Goal: Task Accomplishment & Management: Use online tool/utility

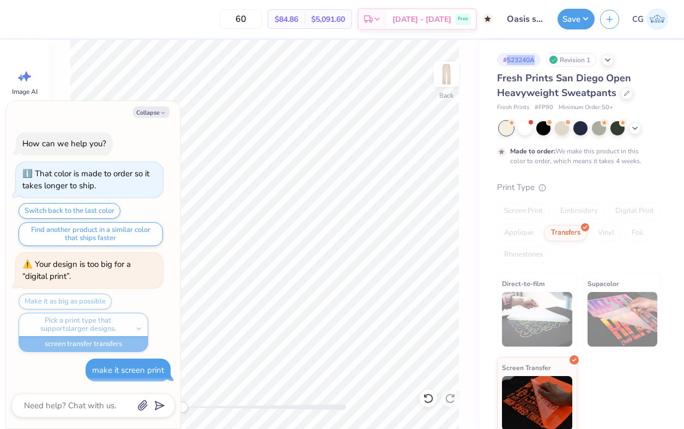
scroll to position [871, 0]
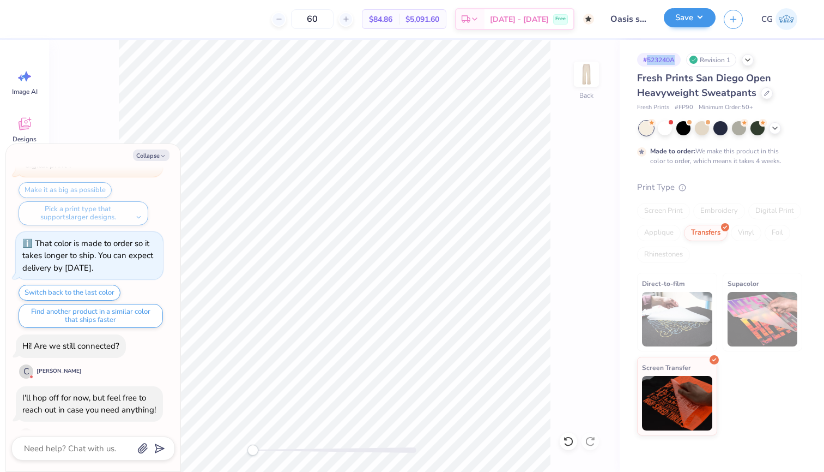
click at [684, 24] on button "Save" at bounding box center [690, 17] width 52 height 19
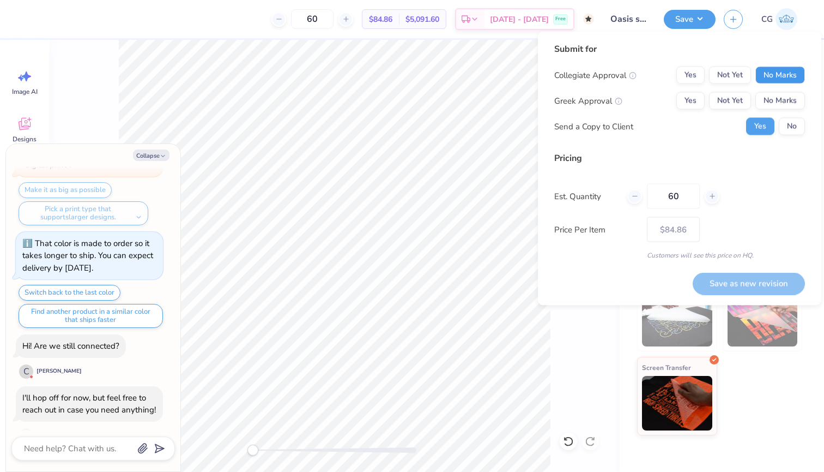
click at [684, 75] on button "No Marks" at bounding box center [781, 75] width 50 height 17
click at [684, 103] on button "Yes" at bounding box center [691, 100] width 28 height 17
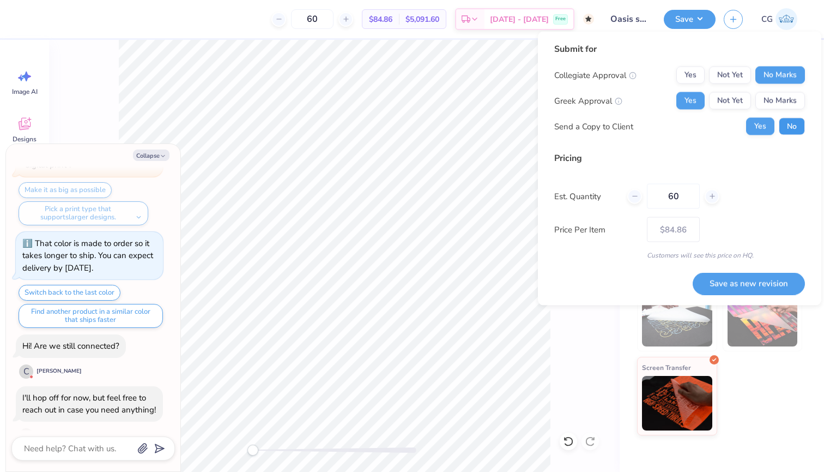
click at [684, 121] on button "No" at bounding box center [792, 126] width 26 height 17
click at [684, 282] on button "Save as new revision" at bounding box center [749, 283] width 112 height 22
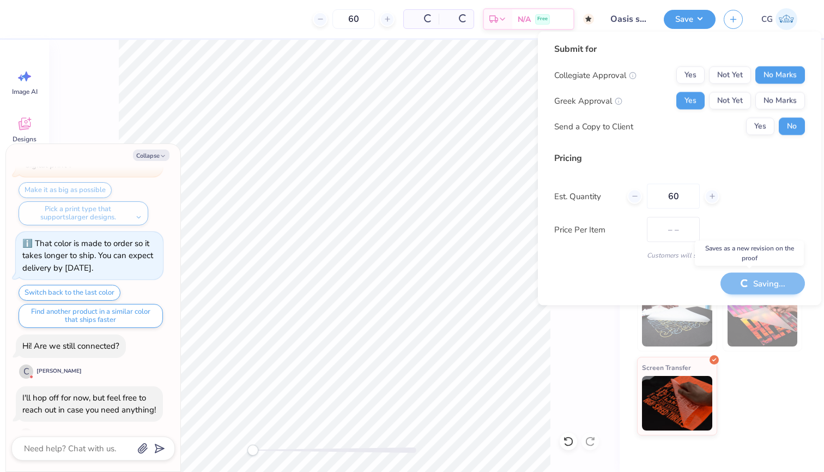
type textarea "x"
type input "– –"
type textarea "x"
type input "$84.86"
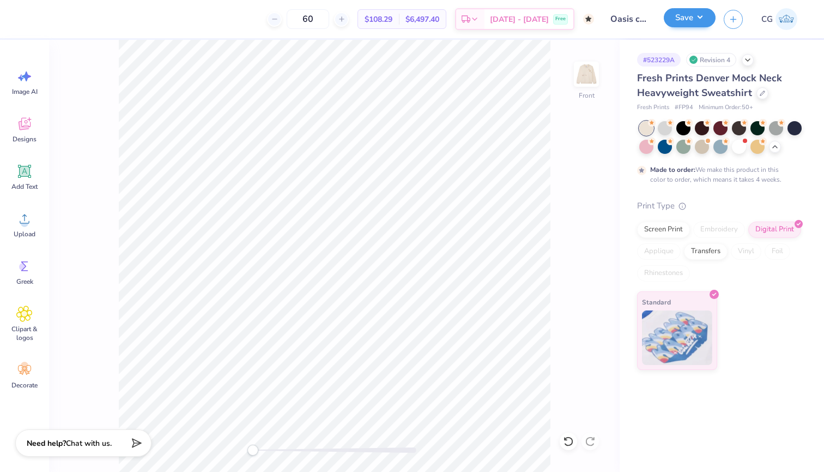
click at [691, 23] on button "Save" at bounding box center [690, 17] width 52 height 19
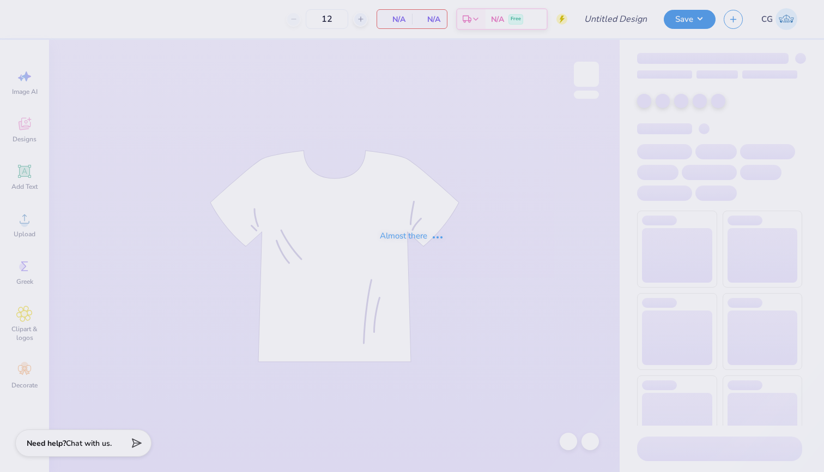
type input "Oasis color option"
type input "60"
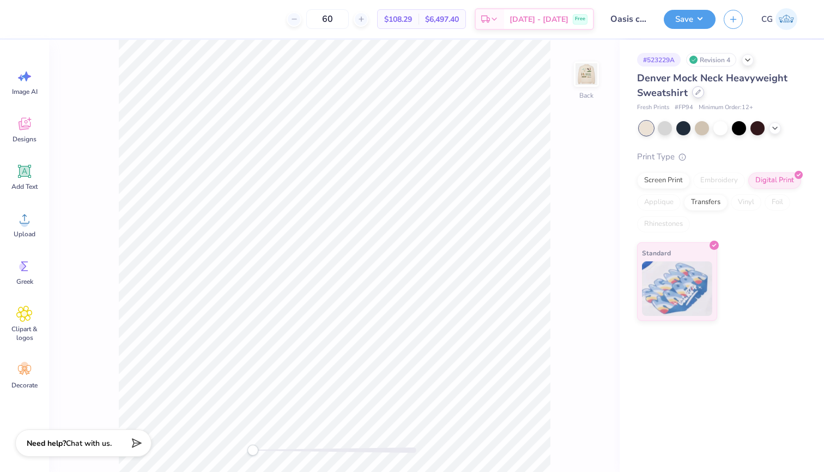
click at [699, 92] on icon at bounding box center [698, 92] width 4 height 4
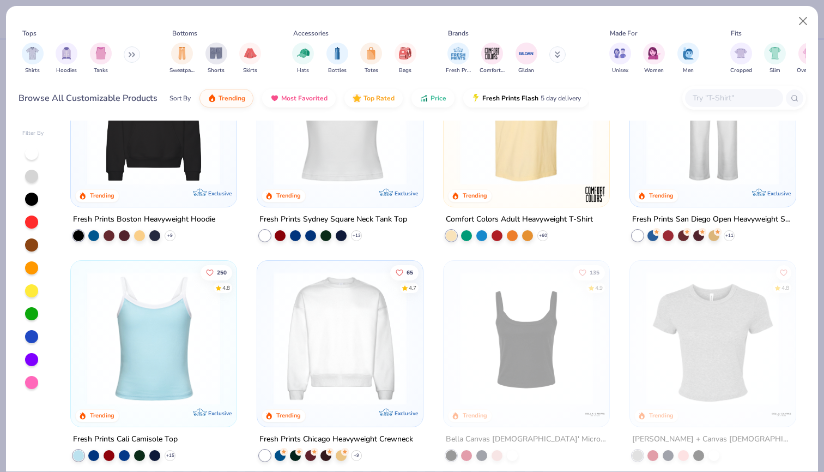
scroll to position [391, 0]
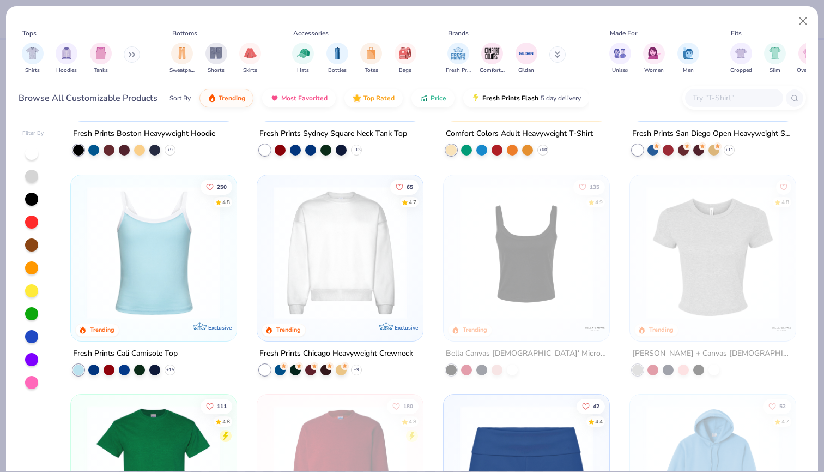
click at [384, 276] on img at bounding box center [340, 251] width 144 height 133
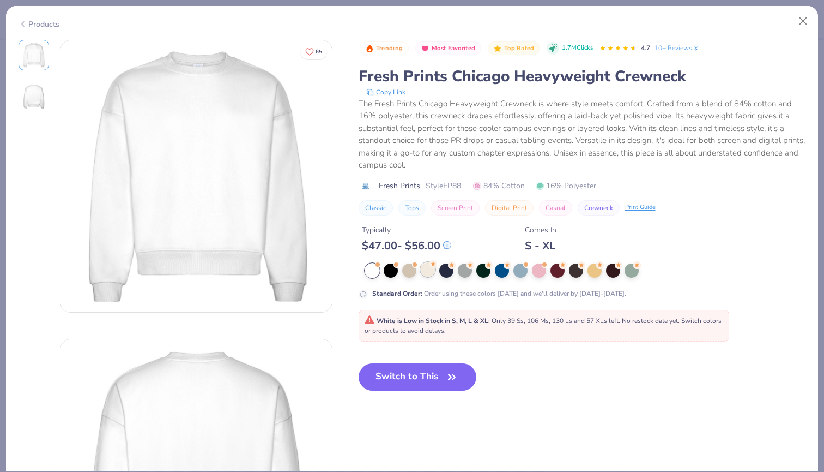
click at [423, 272] on div at bounding box center [428, 269] width 14 height 14
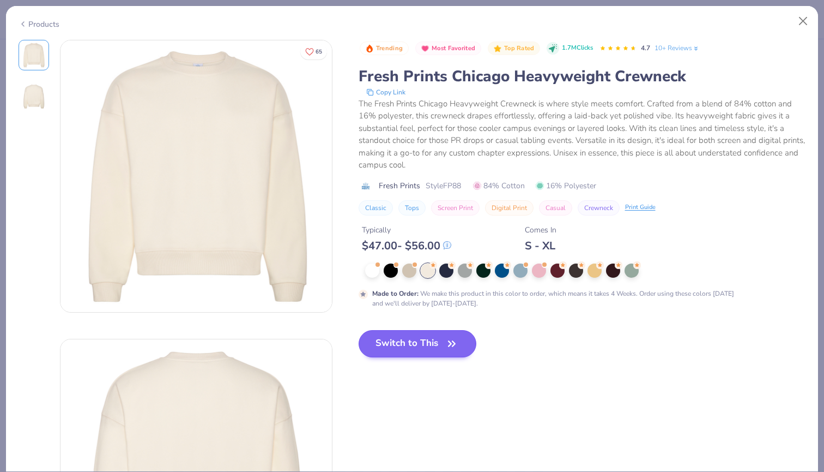
click at [419, 347] on button "Switch to This" at bounding box center [418, 343] width 118 height 27
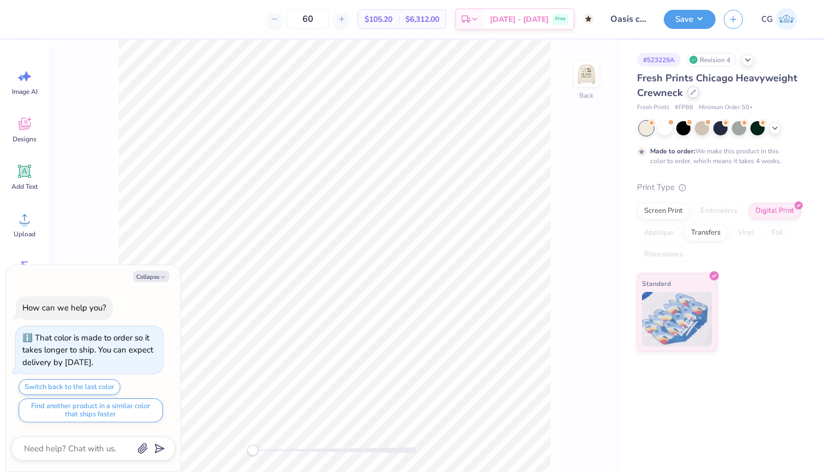
click at [695, 98] on div at bounding box center [694, 92] width 12 height 12
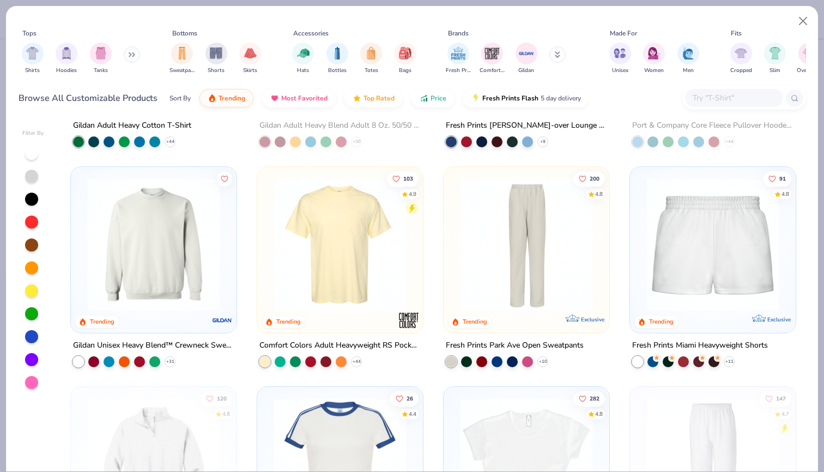
scroll to position [848, 0]
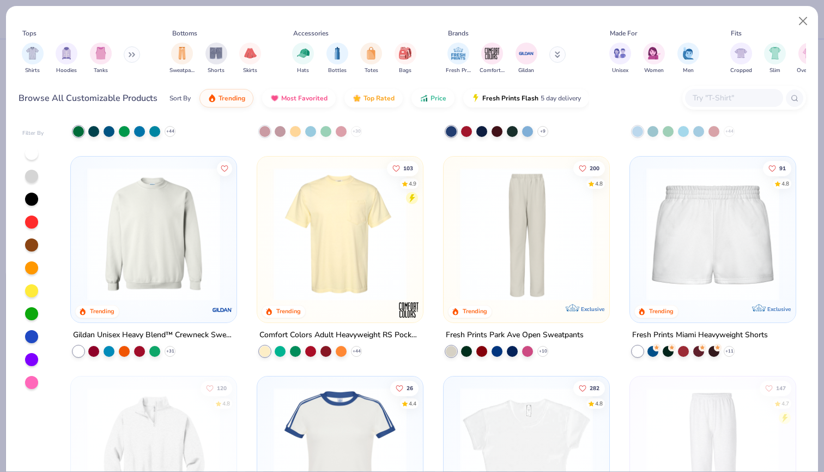
click at [189, 221] on img at bounding box center [154, 233] width 144 height 133
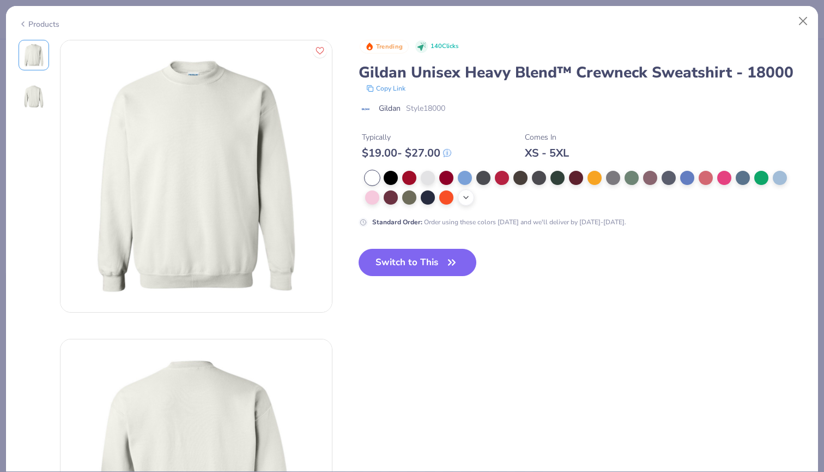
click at [465, 198] on icon at bounding box center [466, 197] width 9 height 9
click at [576, 196] on div at bounding box center [576, 196] width 14 height 14
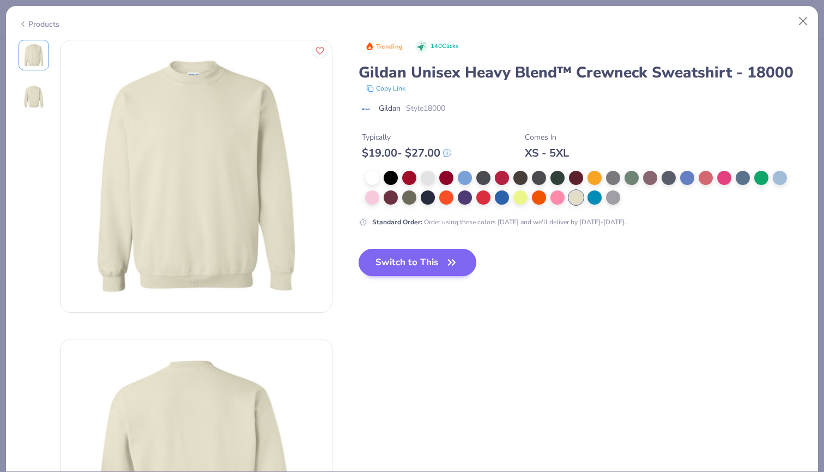
click at [423, 256] on button "Switch to This" at bounding box center [418, 262] width 118 height 27
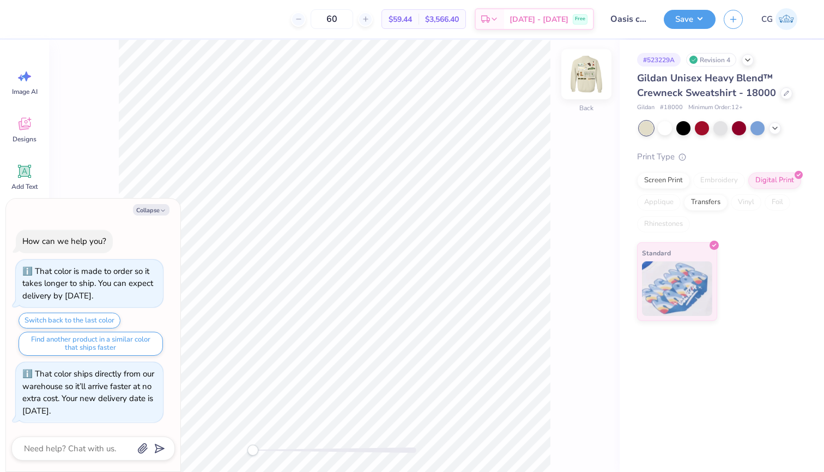
click at [593, 91] on img at bounding box center [587, 74] width 44 height 44
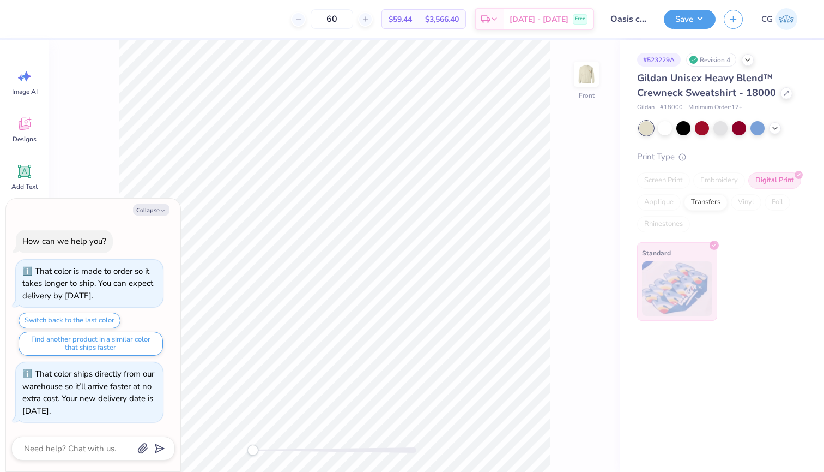
click at [593, 85] on img at bounding box center [587, 74] width 22 height 22
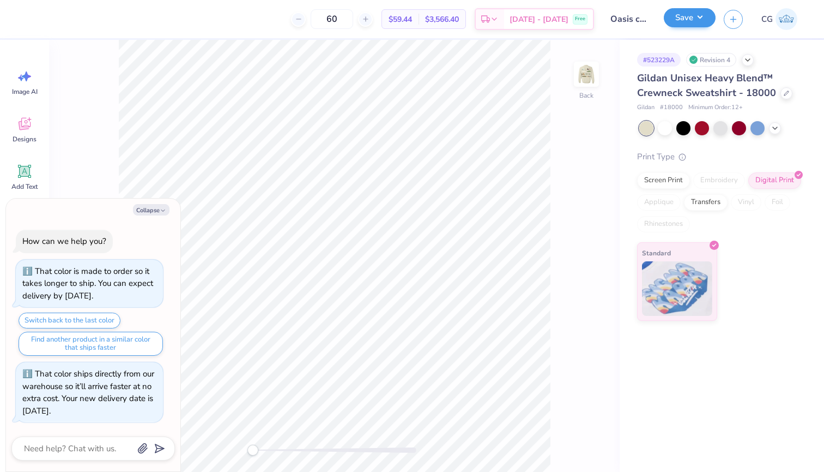
click at [685, 22] on button "Save" at bounding box center [690, 17] width 52 height 19
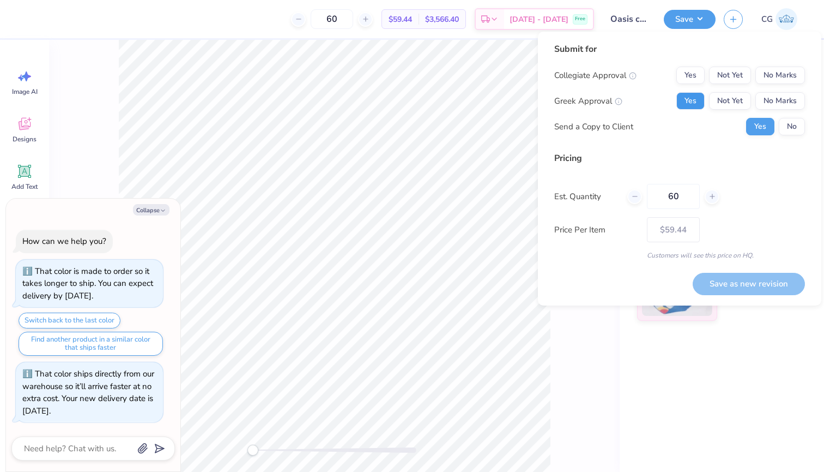
click at [697, 98] on button "Yes" at bounding box center [691, 100] width 28 height 17
click at [772, 81] on button "No Marks" at bounding box center [781, 75] width 50 height 17
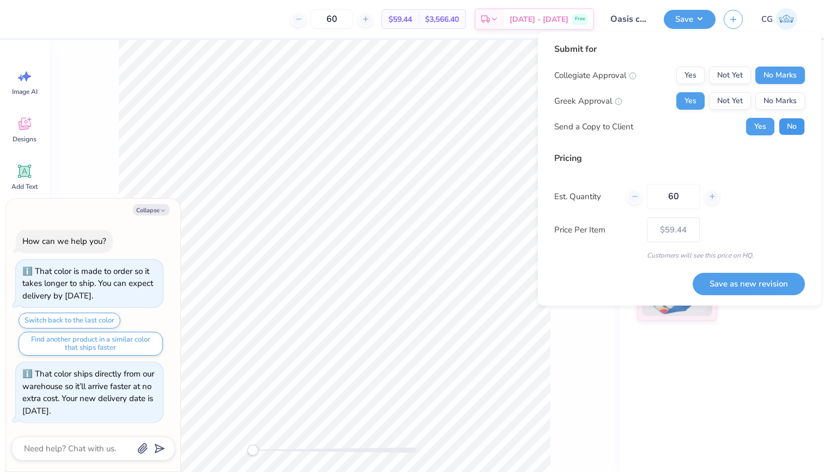
click at [789, 129] on button "No" at bounding box center [792, 126] width 26 height 17
click at [747, 282] on button "Save as new revision" at bounding box center [749, 284] width 112 height 22
type textarea "x"
type input "– –"
type textarea "x"
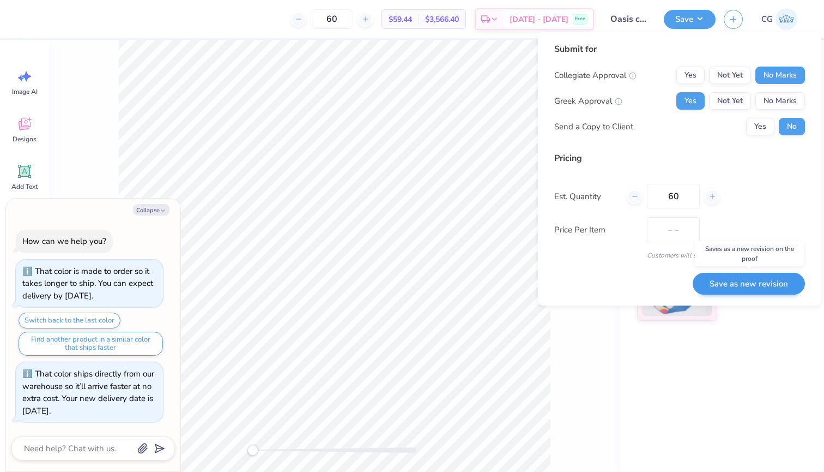
type input "$59.44"
type textarea "x"
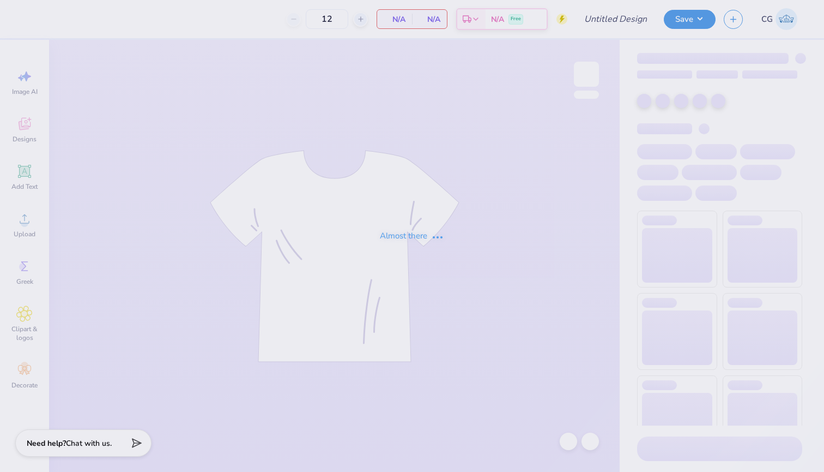
type input "Oasis sweatpants"
type input "60"
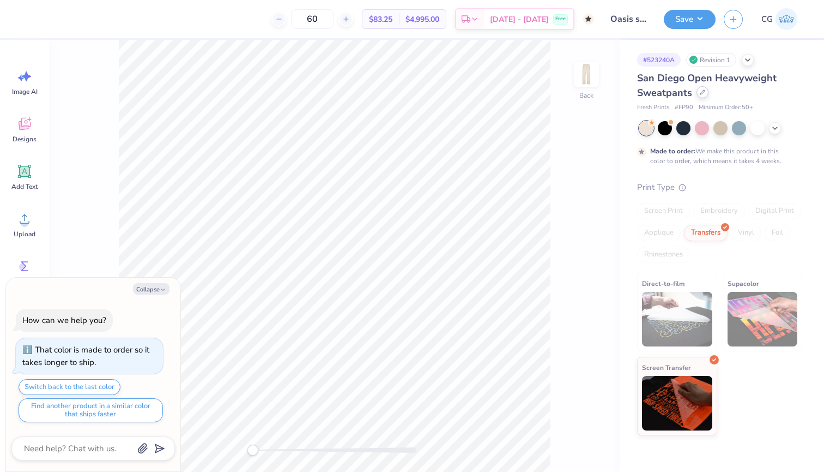
click at [700, 93] on icon at bounding box center [702, 91] width 5 height 5
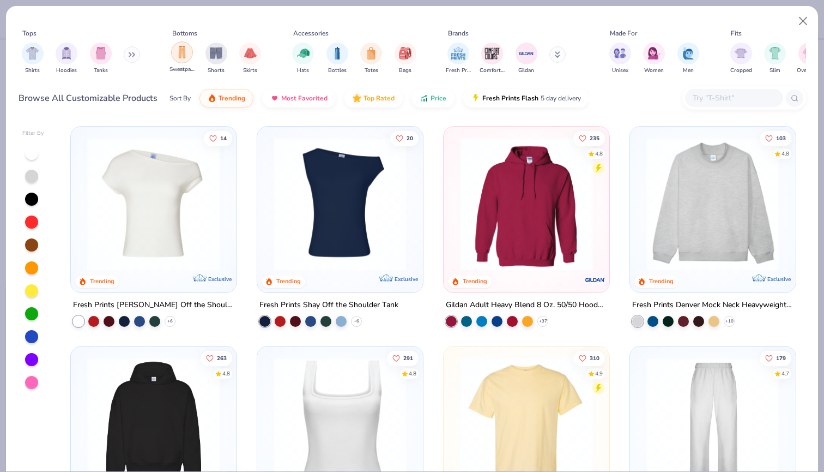
click at [182, 62] on div "filter for Sweatpants" at bounding box center [182, 52] width 22 height 22
type textarea "x"
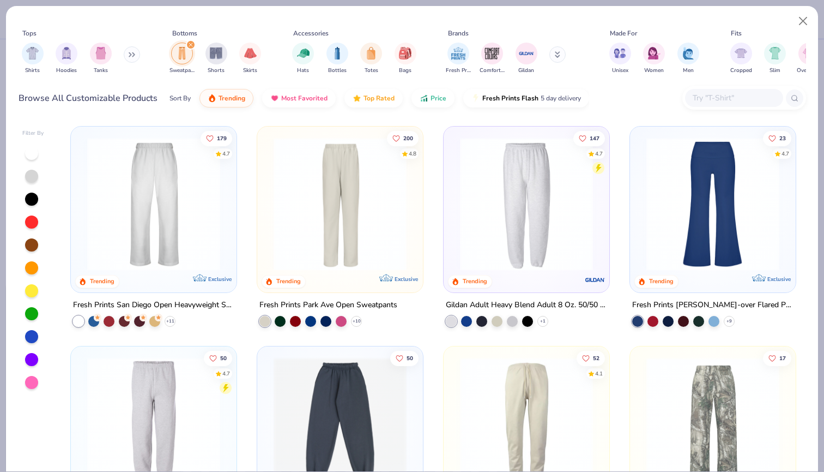
click at [266, 317] on div at bounding box center [265, 321] width 11 height 11
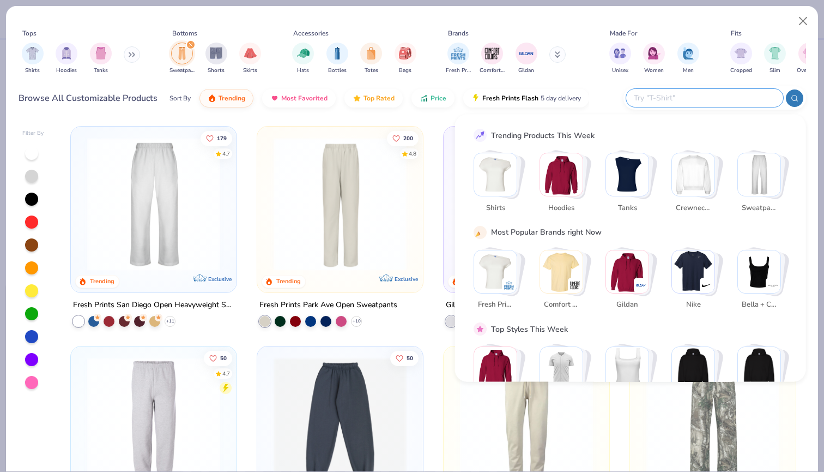
click at [719, 100] on input "text" at bounding box center [704, 98] width 143 height 13
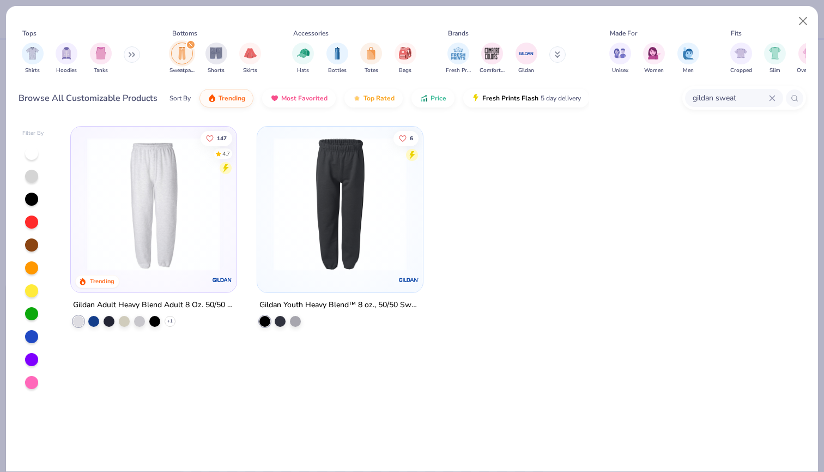
click at [731, 99] on input "gildan sweat" at bounding box center [730, 98] width 77 height 13
click at [731, 99] on input "gildan sweat" at bounding box center [701, 98] width 136 height 13
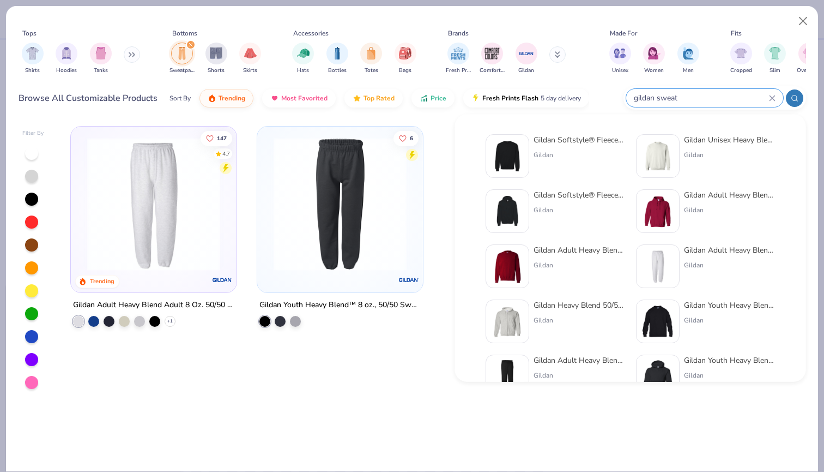
click at [731, 99] on input "gildan sweat" at bounding box center [701, 98] width 136 height 13
click at [671, 93] on input "gildan sweat" at bounding box center [701, 98] width 136 height 13
click at [658, 98] on input "gildan sweat" at bounding box center [701, 98] width 136 height 13
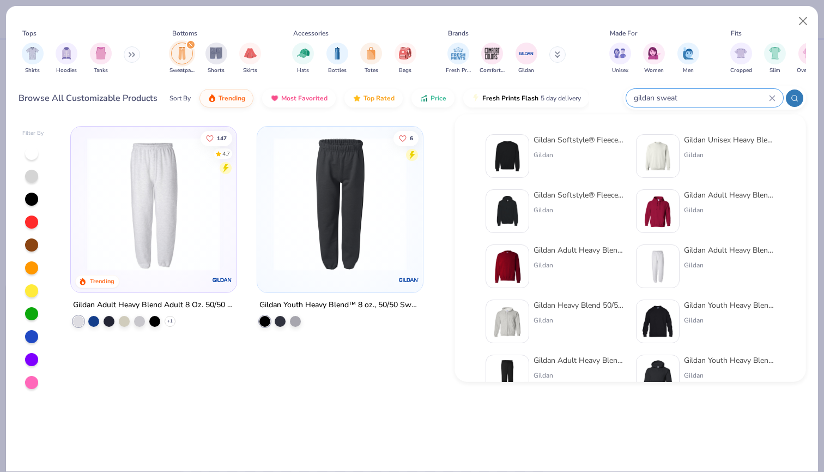
click at [658, 98] on input "gildan sweat" at bounding box center [701, 98] width 136 height 13
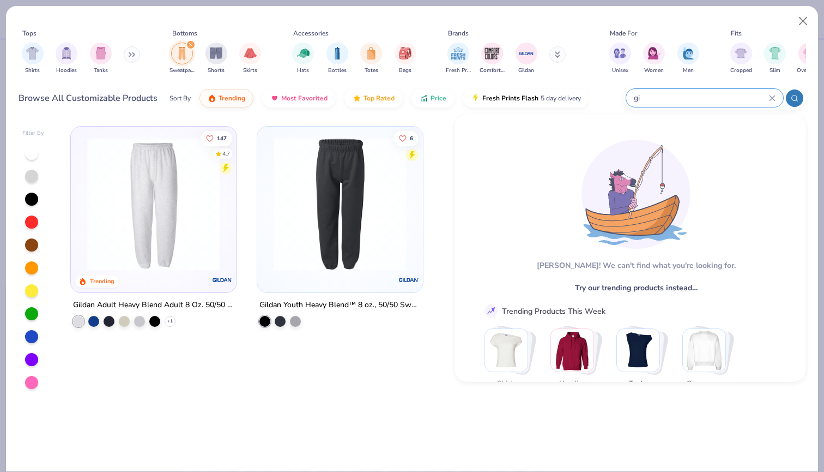
type input "g"
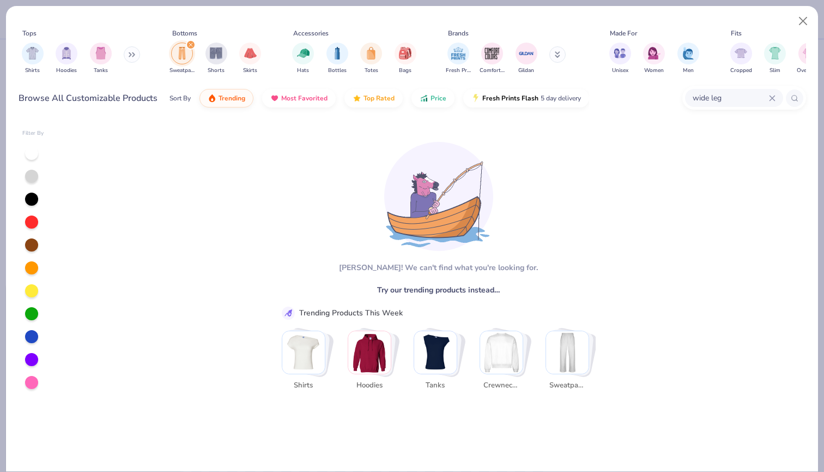
click at [720, 91] on div "wide leg" at bounding box center [734, 98] width 98 height 18
type input "w"
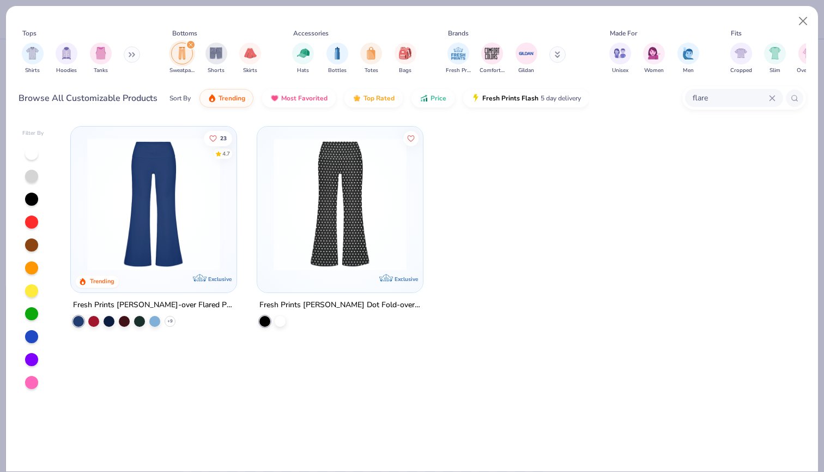
click at [707, 95] on input "flare" at bounding box center [730, 98] width 77 height 13
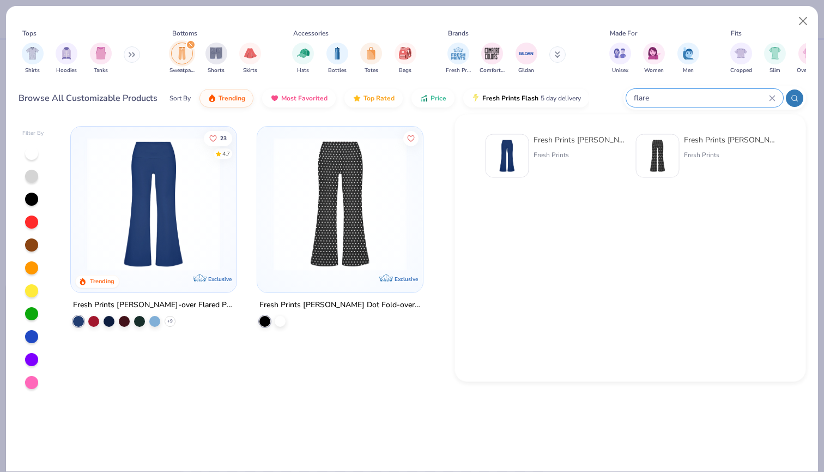
click at [707, 95] on input "flare" at bounding box center [701, 98] width 136 height 13
type input "f"
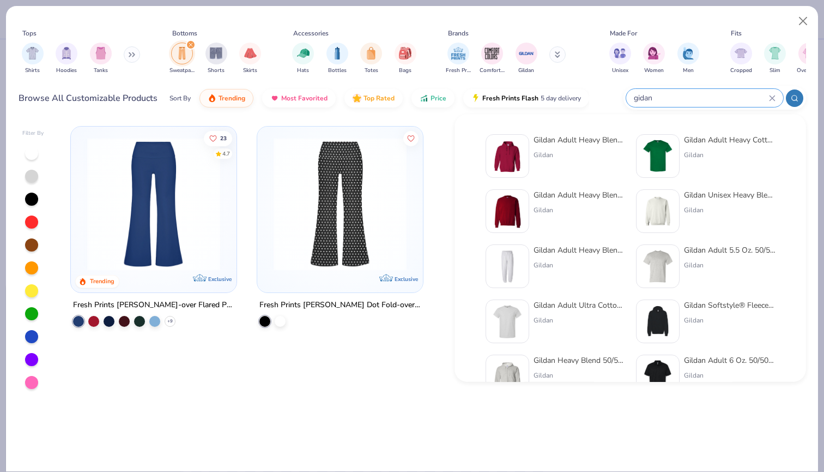
click at [655, 104] on input "gidan" at bounding box center [701, 98] width 136 height 13
click at [641, 97] on input "gidan" at bounding box center [701, 98] width 136 height 13
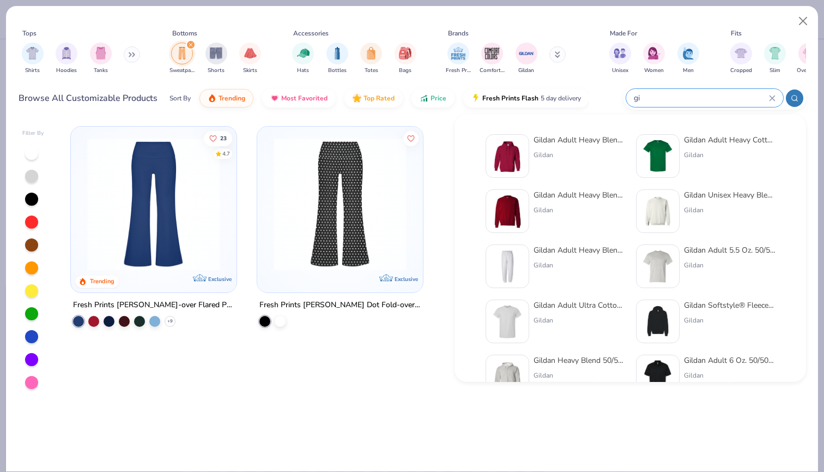
type input "g"
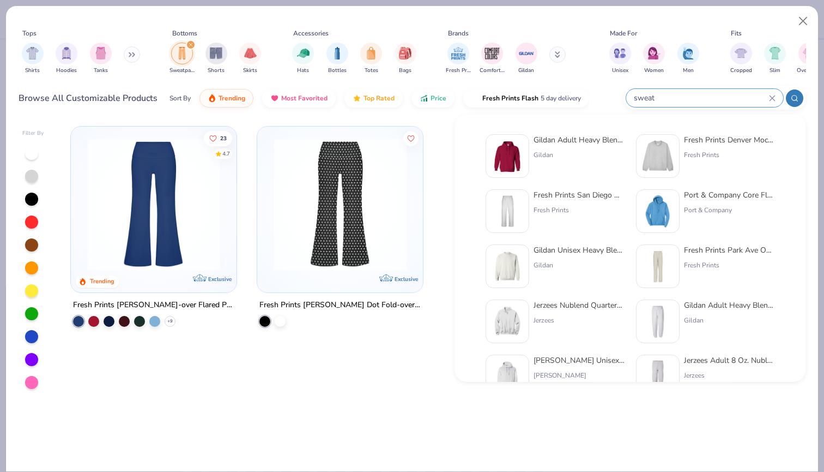
type input "sweat"
click at [706, 268] on div "Fresh Prints" at bounding box center [730, 265] width 92 height 10
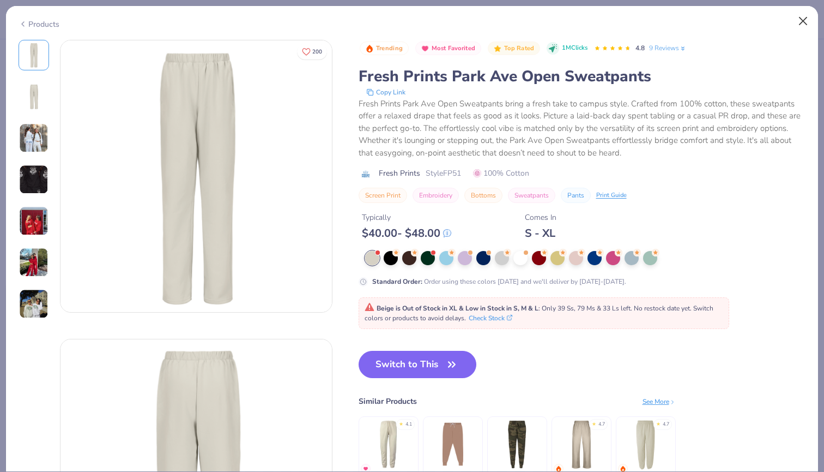
click at [804, 19] on button "Close" at bounding box center [803, 21] width 21 height 21
type textarea "x"
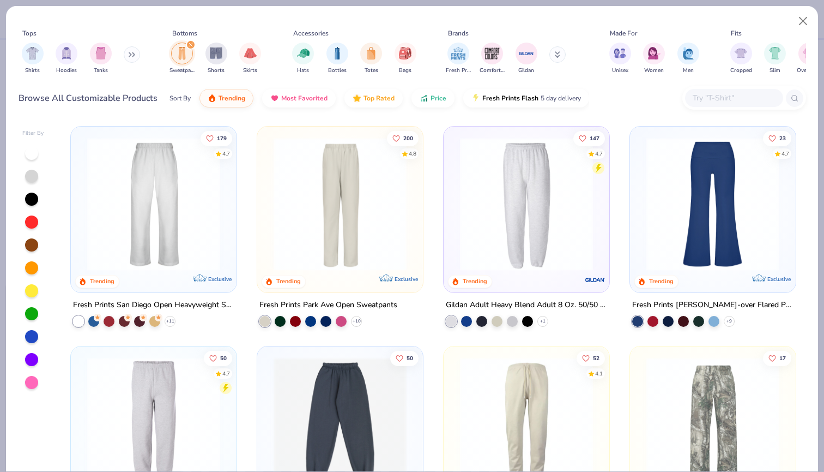
click at [728, 100] on input "text" at bounding box center [734, 98] width 84 height 13
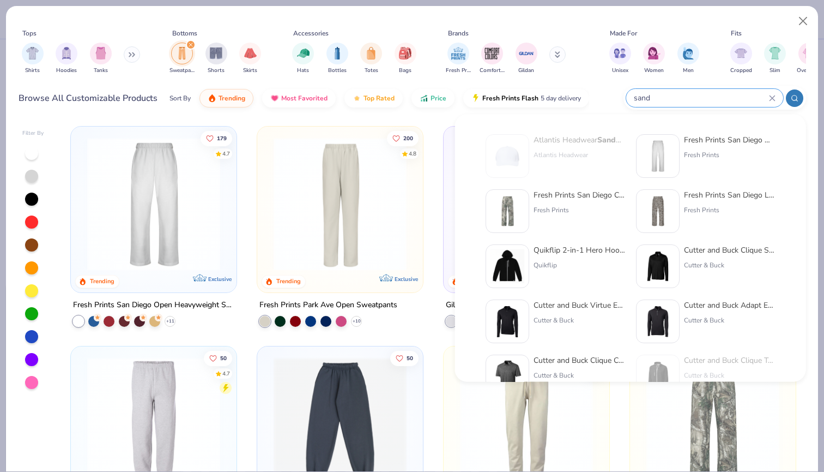
type input "sand"
click at [749, 136] on div "Fresh Prints San Diego Open Heavyweight Sweatpants" at bounding box center [730, 139] width 92 height 11
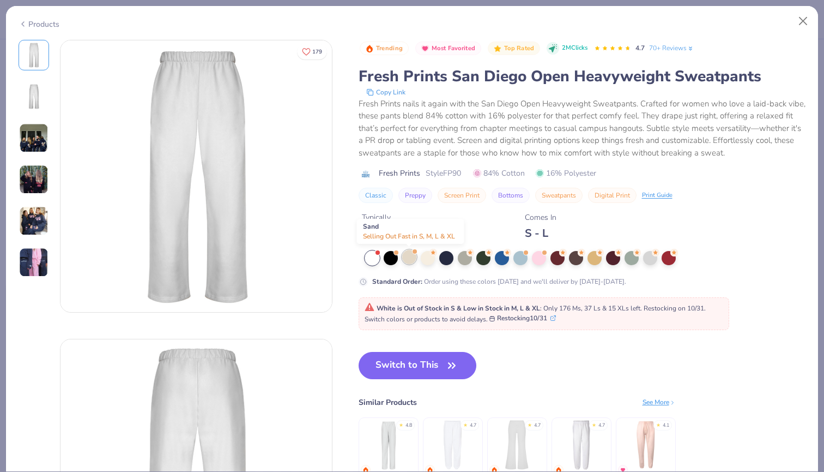
click at [409, 257] on div at bounding box center [409, 257] width 14 height 14
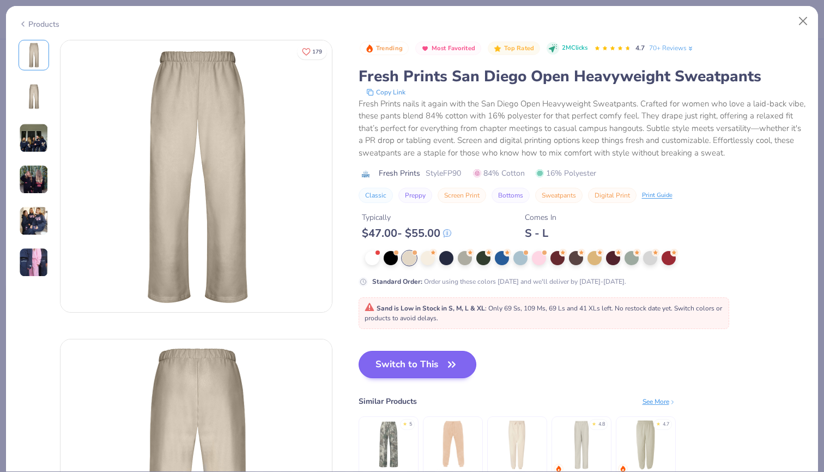
click at [408, 359] on button "Switch to This" at bounding box center [418, 364] width 118 height 27
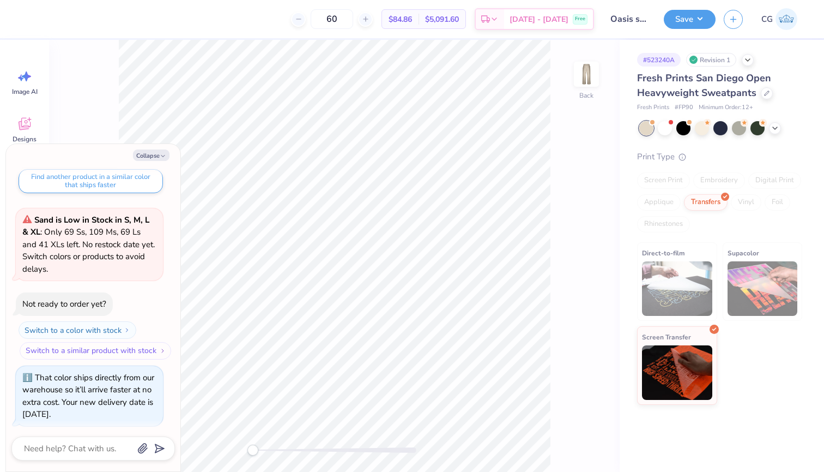
click at [147, 348] on button "Switch to a similar product with stock" at bounding box center [96, 350] width 152 height 17
type textarea "x"
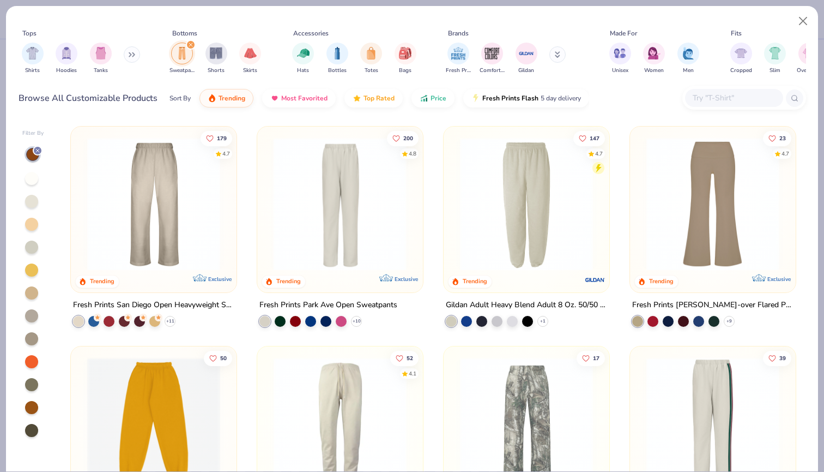
click at [302, 233] on div at bounding box center [196, 203] width 431 height 133
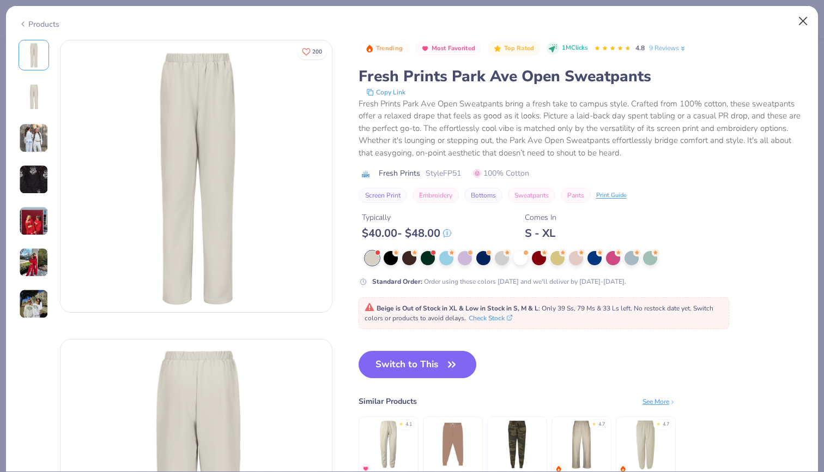
click at [802, 15] on button "Close" at bounding box center [803, 21] width 21 height 21
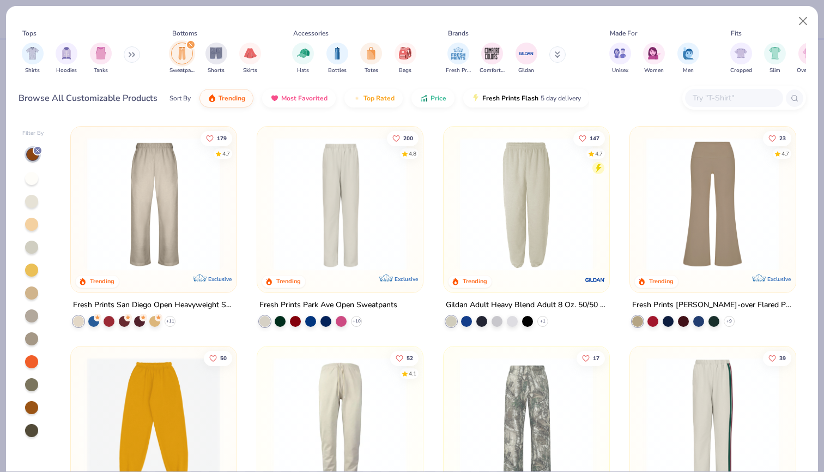
click at [145, 219] on img at bounding box center [154, 203] width 144 height 133
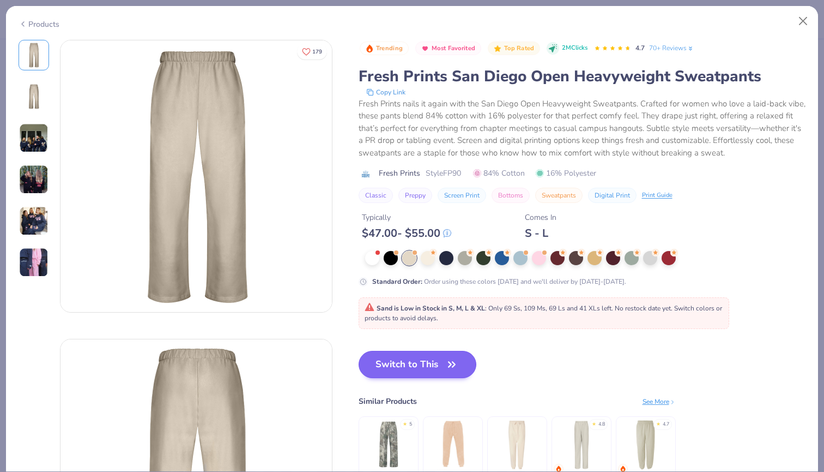
click at [408, 367] on button "Switch to This" at bounding box center [418, 364] width 118 height 27
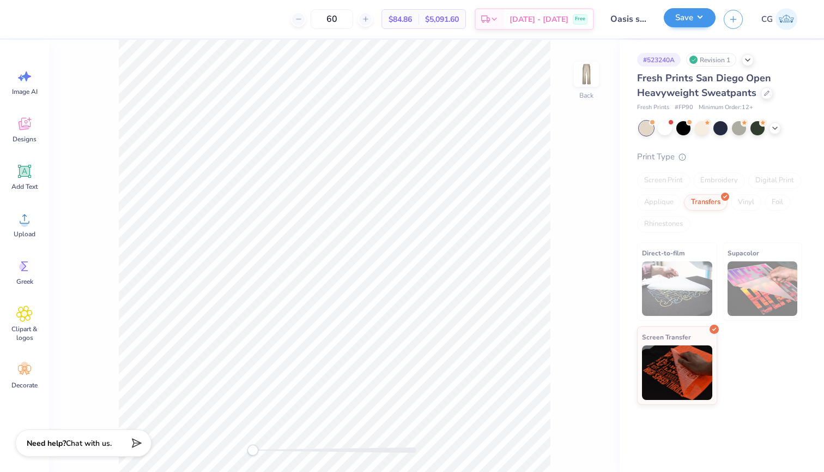
click at [694, 23] on button "Save" at bounding box center [690, 17] width 52 height 19
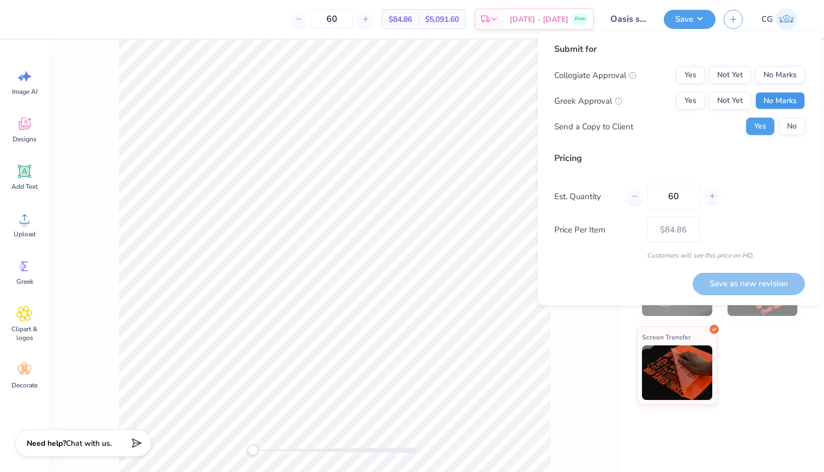
click at [769, 104] on button "No Marks" at bounding box center [781, 100] width 50 height 17
click at [690, 106] on button "Yes" at bounding box center [691, 100] width 28 height 17
click at [781, 75] on button "No Marks" at bounding box center [781, 75] width 50 height 17
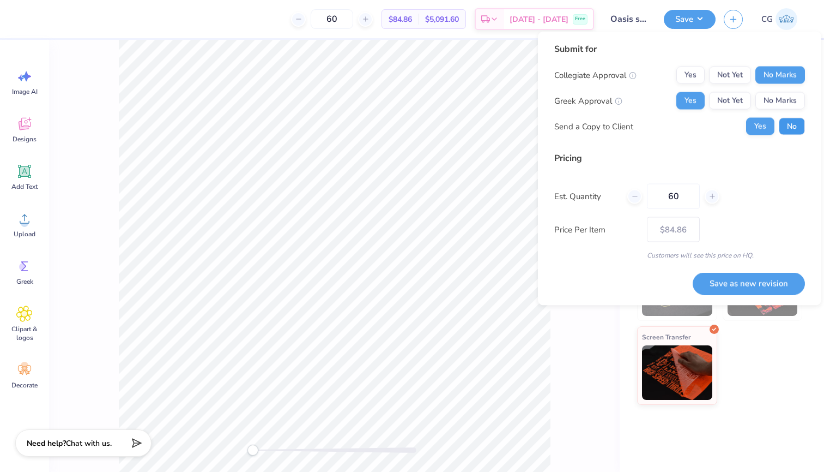
click at [789, 127] on button "No" at bounding box center [792, 126] width 26 height 17
click at [743, 291] on button "Save as new revision" at bounding box center [749, 283] width 112 height 22
type input "$84.86"
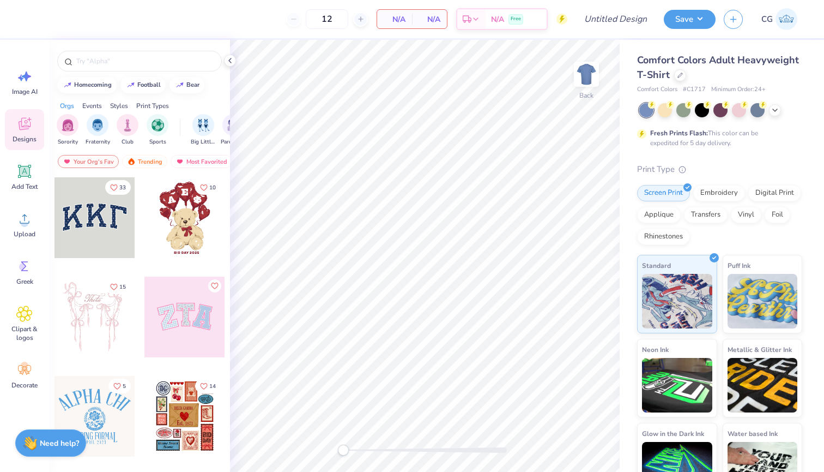
click at [785, 24] on img at bounding box center [787, 19] width 22 height 22
